Goal: Information Seeking & Learning: Learn about a topic

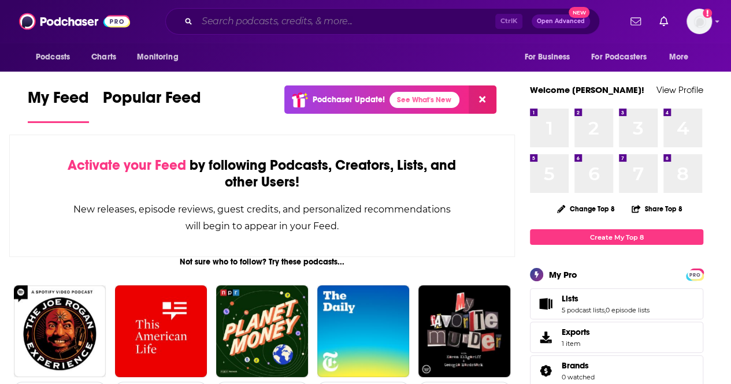
click at [252, 25] on input "Search podcasts, credits, & more..." at bounding box center [346, 21] width 298 height 18
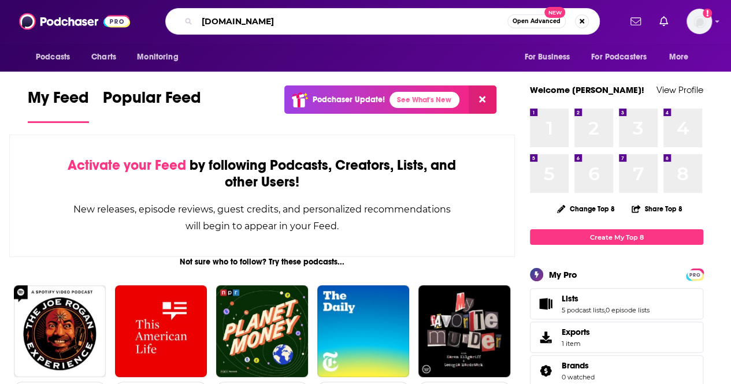
type input "[DOMAIN_NAME]"
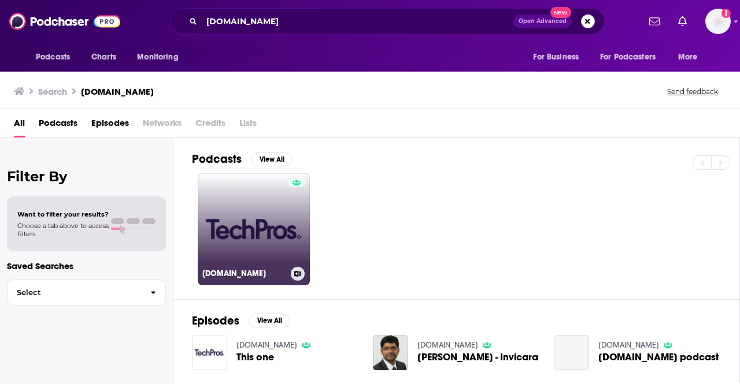
click at [251, 231] on link "[DOMAIN_NAME]" at bounding box center [254, 229] width 112 height 112
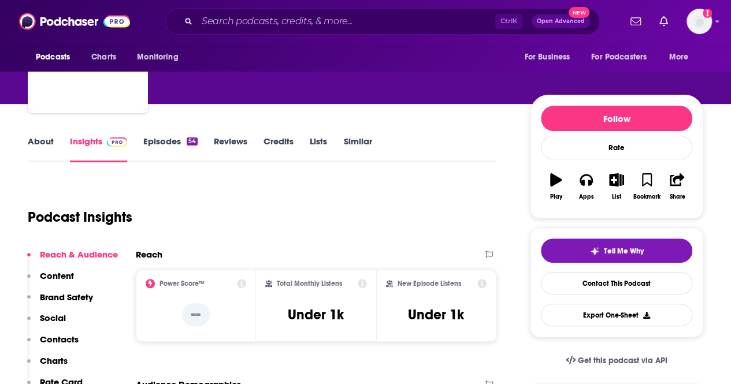
scroll to position [85, 0]
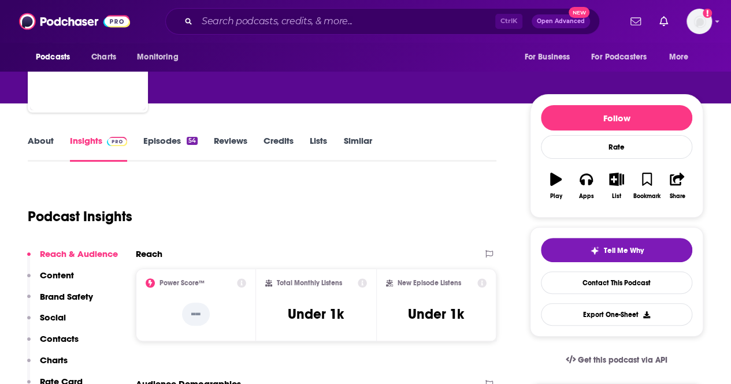
click at [162, 140] on link "Episodes 54" at bounding box center [170, 148] width 54 height 27
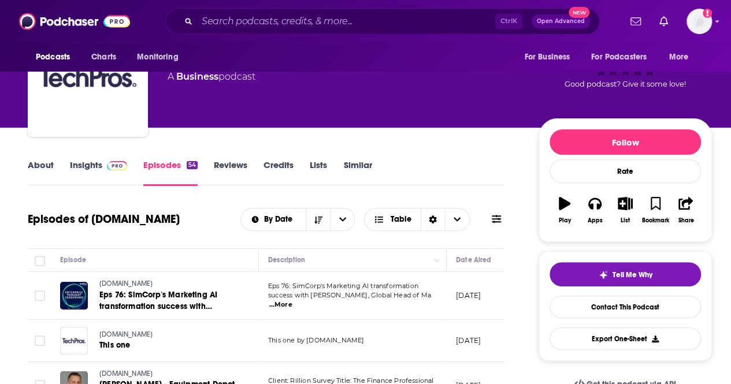
scroll to position [58, 0]
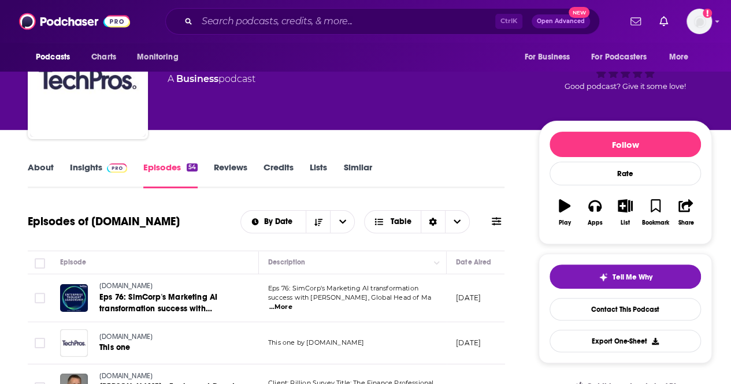
click at [95, 178] on link "Insights" at bounding box center [98, 175] width 57 height 27
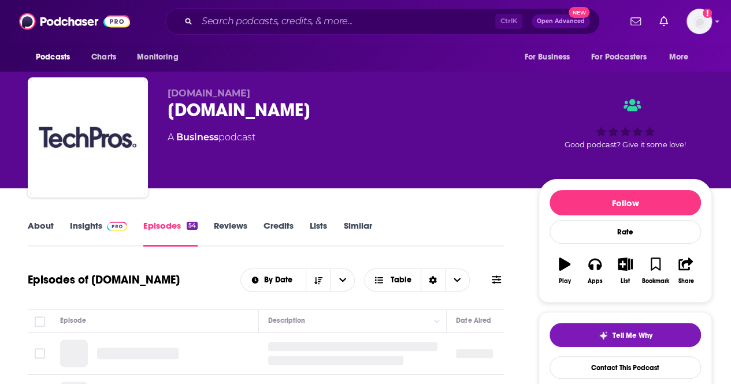
click at [77, 228] on link "Insights" at bounding box center [98, 233] width 57 height 27
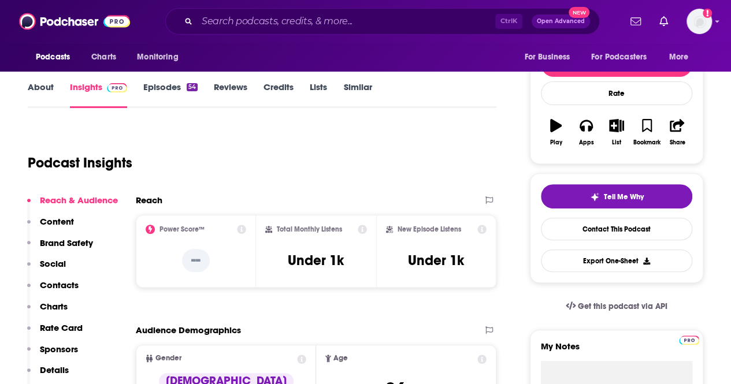
scroll to position [140, 0]
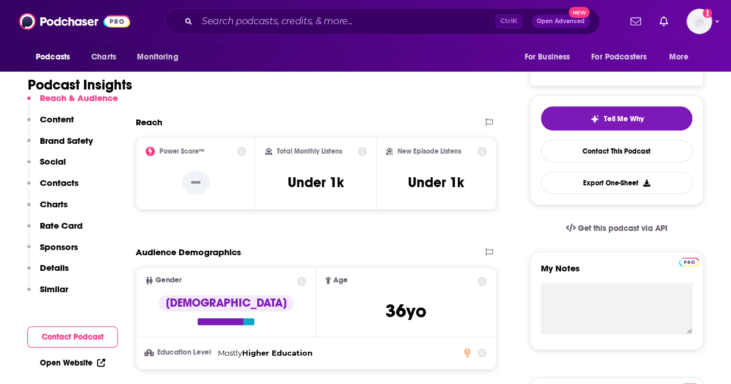
scroll to position [216, 0]
